Goal: Task Accomplishment & Management: Complete application form

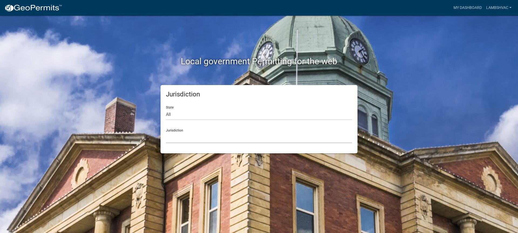
click at [173, 136] on select "Custer County, Colorado Carroll County, Georgia Cook County, Georgia Crawford C…" at bounding box center [259, 137] width 186 height 11
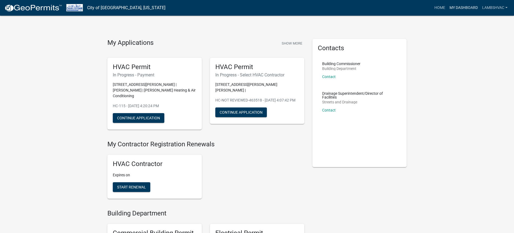
click at [470, 8] on link "My Dashboard" at bounding box center [464, 8] width 33 height 10
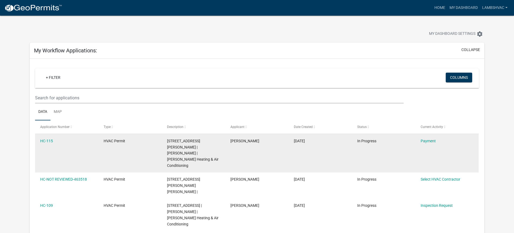
scroll to position [27, 0]
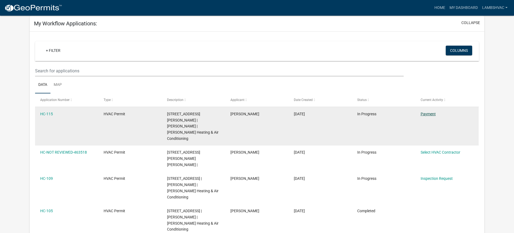
click at [430, 114] on link "Payment" at bounding box center [428, 114] width 15 height 4
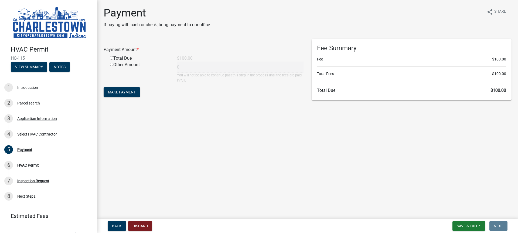
click at [111, 58] on input "radio" at bounding box center [112, 58] width 4 height 4
radio input "true"
type input "100"
click at [116, 90] on span "Make Payment" at bounding box center [122, 92] width 28 height 4
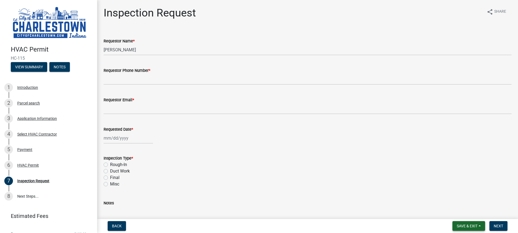
click at [463, 229] on button "Save & Exit" at bounding box center [469, 226] width 33 height 10
click at [458, 211] on button "Save & Exit" at bounding box center [463, 211] width 43 height 13
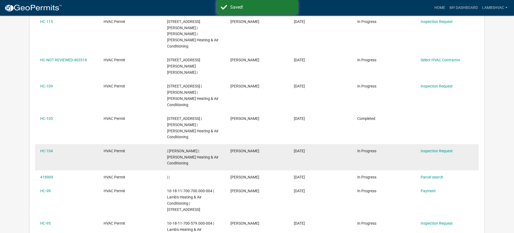
scroll to position [126, 0]
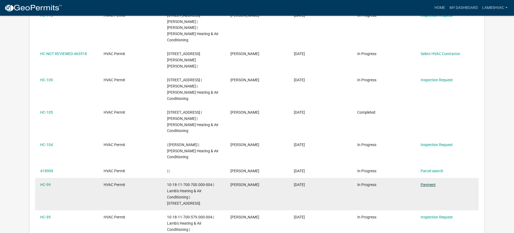
click at [428, 182] on link "Payment" at bounding box center [428, 184] width 15 height 4
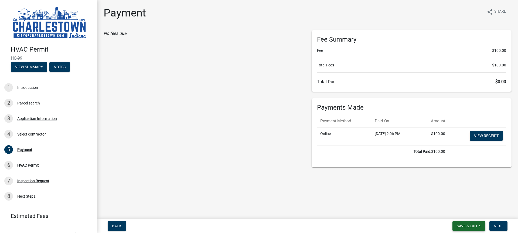
click at [468, 224] on span "Save & Exit" at bounding box center [467, 226] width 21 height 4
click at [463, 212] on button "Save & Exit" at bounding box center [463, 211] width 43 height 13
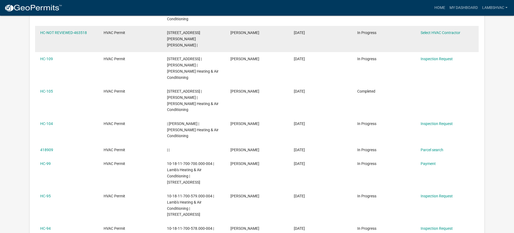
scroll to position [180, 0]
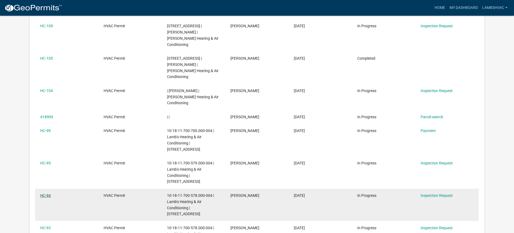
click at [46, 193] on link "HC-94" at bounding box center [45, 195] width 11 height 4
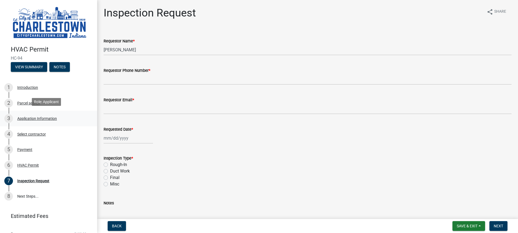
click at [31, 117] on div "Application Information" at bounding box center [37, 119] width 40 height 4
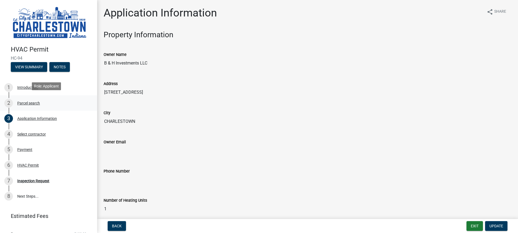
click at [28, 102] on div "Parcel search" at bounding box center [28, 103] width 23 height 4
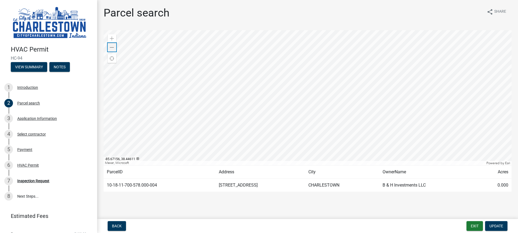
click at [111, 48] on span at bounding box center [112, 47] width 4 height 4
click at [112, 47] on span at bounding box center [112, 47] width 4 height 4
click at [471, 226] on button "Exit" at bounding box center [475, 226] width 16 height 10
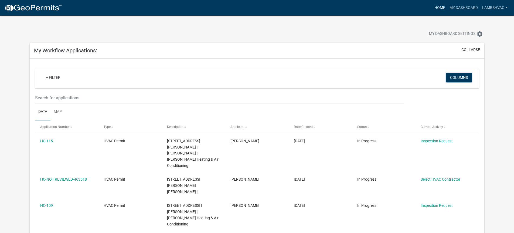
click at [439, 12] on link "Home" at bounding box center [439, 8] width 15 height 10
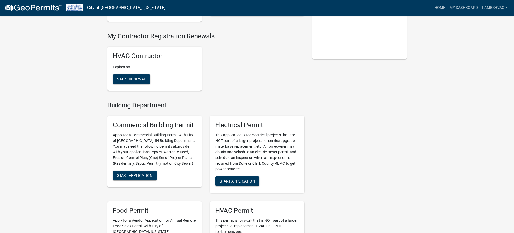
scroll to position [216, 0]
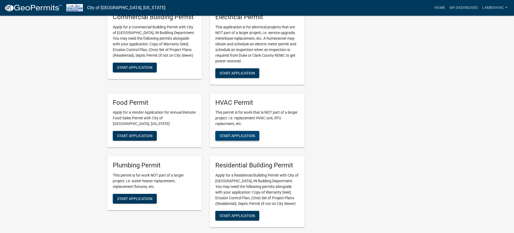
click at [233, 134] on span "Start Application" at bounding box center [237, 136] width 35 height 4
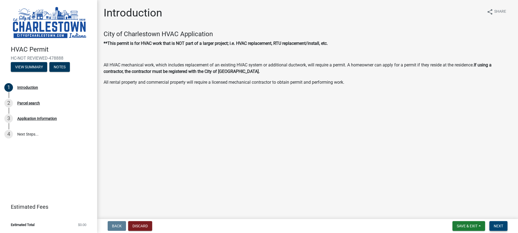
click at [499, 227] on span "Next" at bounding box center [498, 226] width 9 height 4
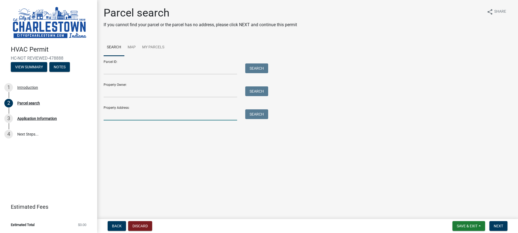
click at [117, 113] on input "Property Address:" at bounding box center [171, 114] width 134 height 11
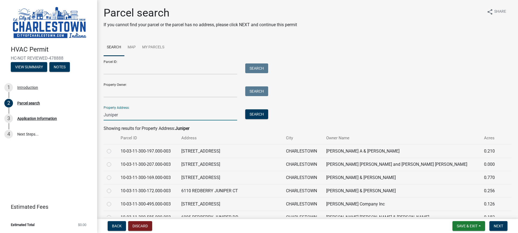
type input "Juniper"
click at [67, 157] on div "HVAC Permit HC-NOT REVIEWED-478888 View Summary Notes 1 Introduction 2 Parcel s…" at bounding box center [48, 116] width 97 height 233
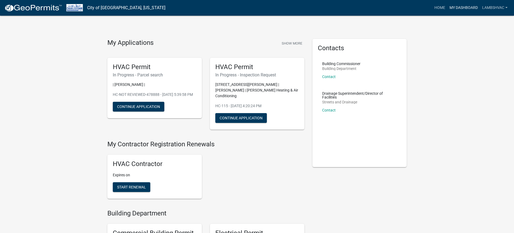
click at [459, 8] on link "My Dashboard" at bounding box center [464, 8] width 33 height 10
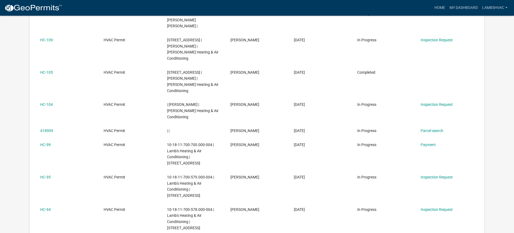
scroll to position [180, 0]
